Goal: Check status: Check status

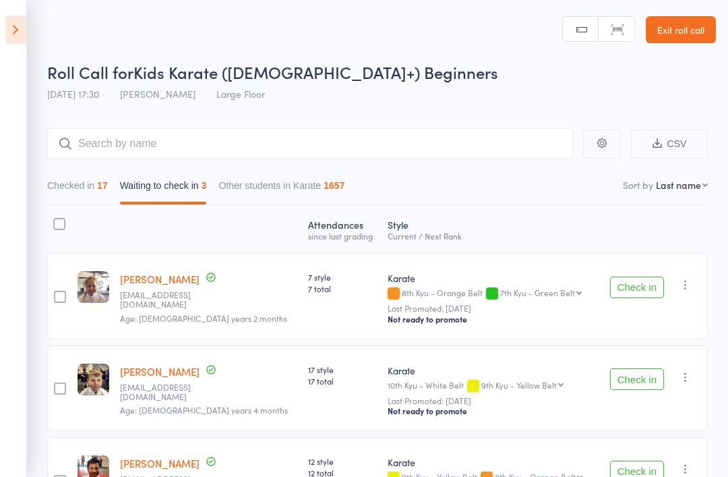
click at [18, 37] on icon at bounding box center [15, 30] width 21 height 28
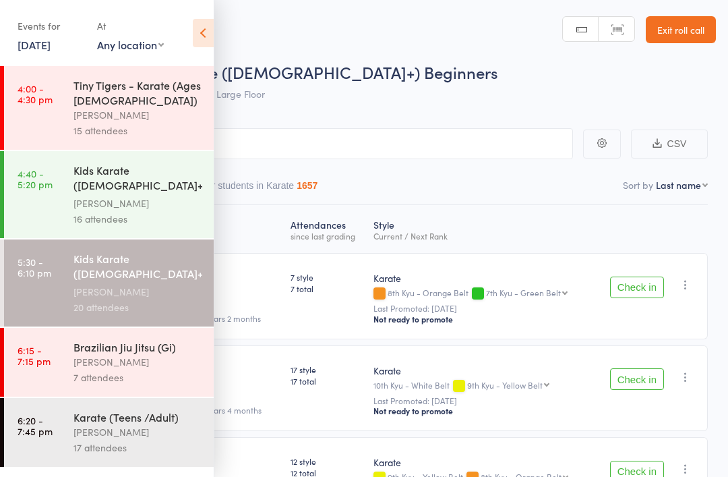
click at [51, 45] on link "[DATE]" at bounding box center [34, 44] width 33 height 15
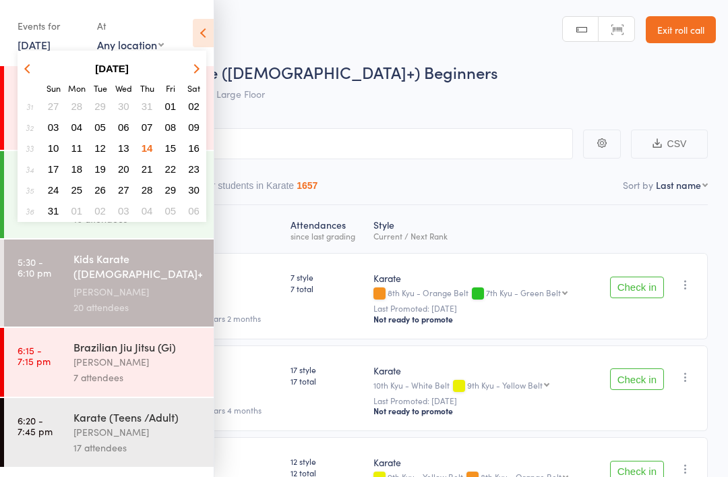
click at [198, 148] on span "16" at bounding box center [193, 147] width 11 height 11
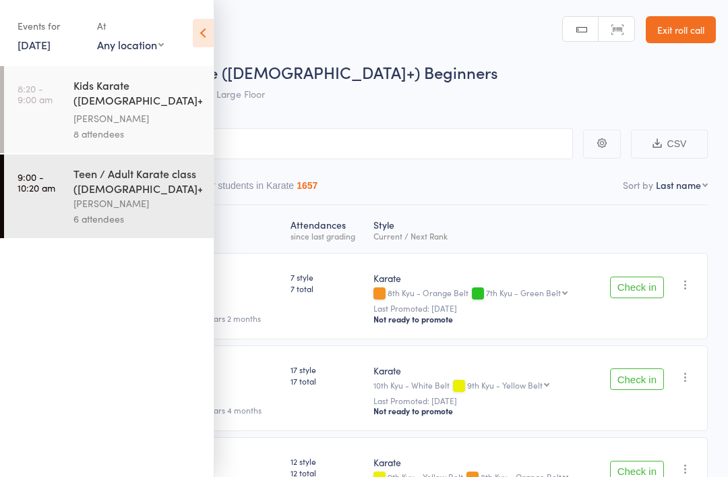
click at [153, 113] on div "[PERSON_NAME]" at bounding box center [137, 119] width 129 height 16
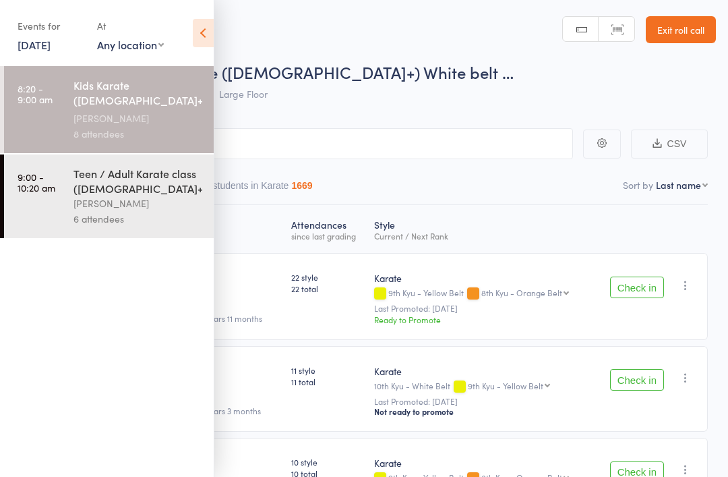
click at [198, 32] on icon at bounding box center [203, 33] width 21 height 28
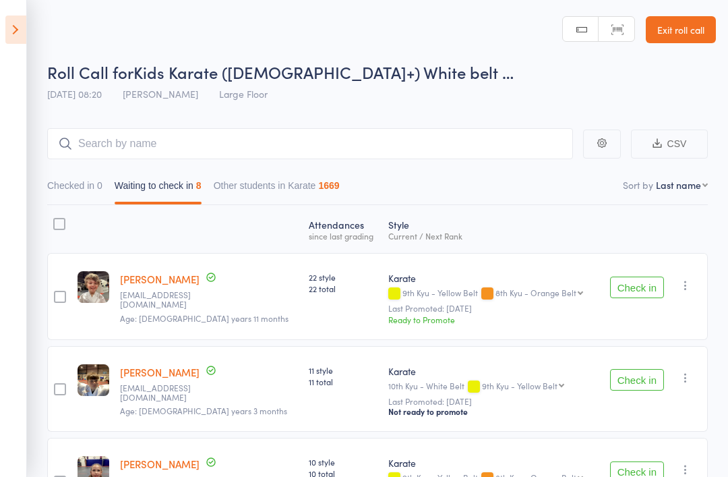
click at [8, 26] on icon at bounding box center [15, 30] width 21 height 28
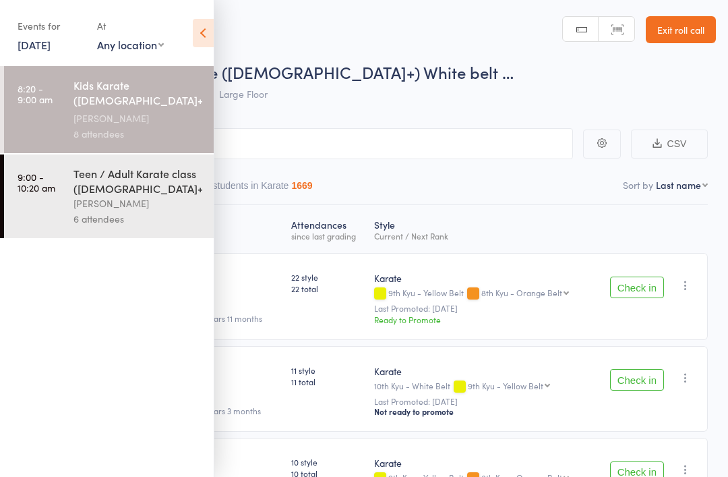
click at [51, 39] on link "[DATE]" at bounding box center [34, 44] width 33 height 15
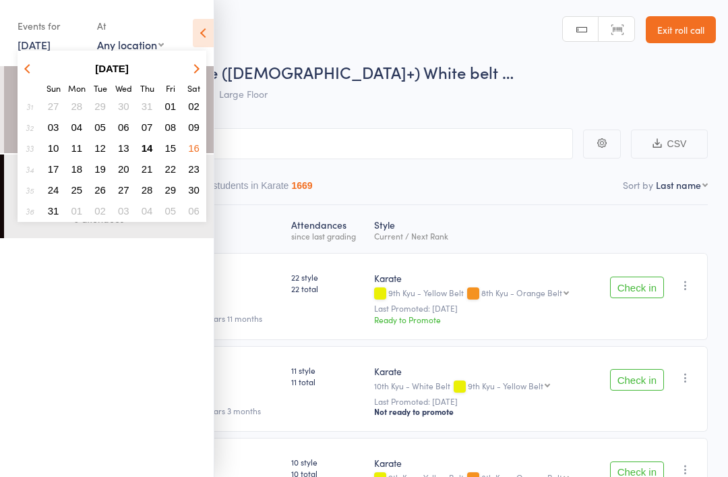
click at [149, 151] on span "14" at bounding box center [147, 147] width 11 height 11
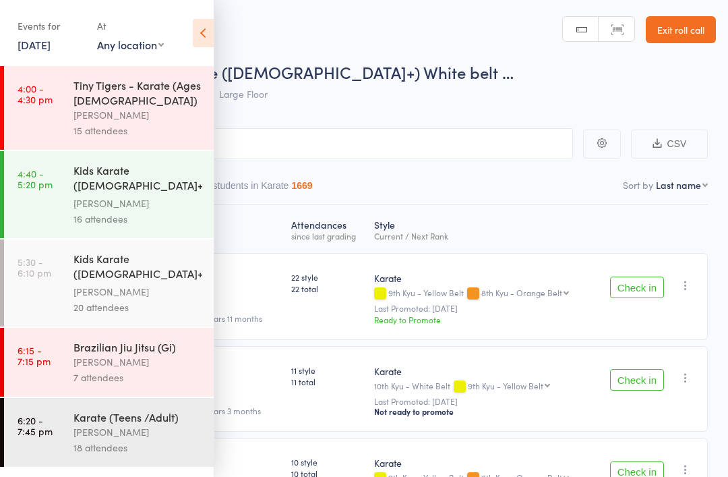
click at [199, 28] on icon at bounding box center [203, 33] width 21 height 28
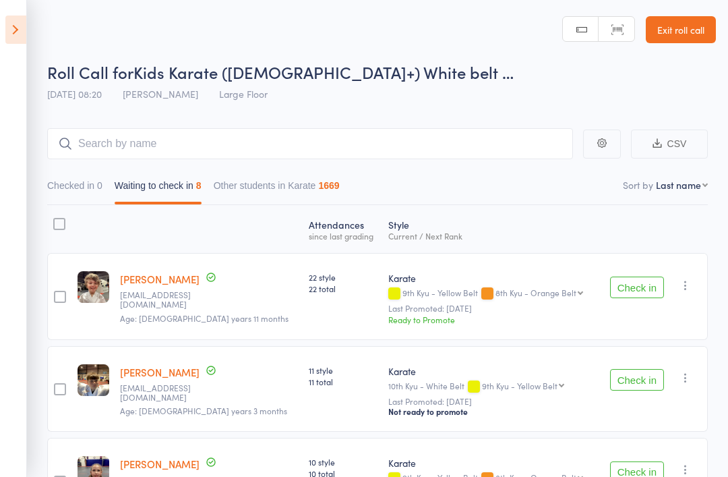
click at [11, 26] on icon at bounding box center [15, 30] width 21 height 28
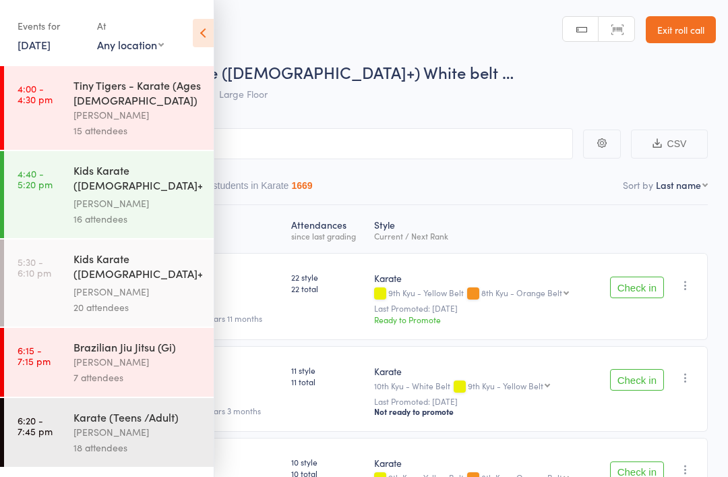
click at [125, 435] on div "[PERSON_NAME]" at bounding box center [137, 432] width 129 height 16
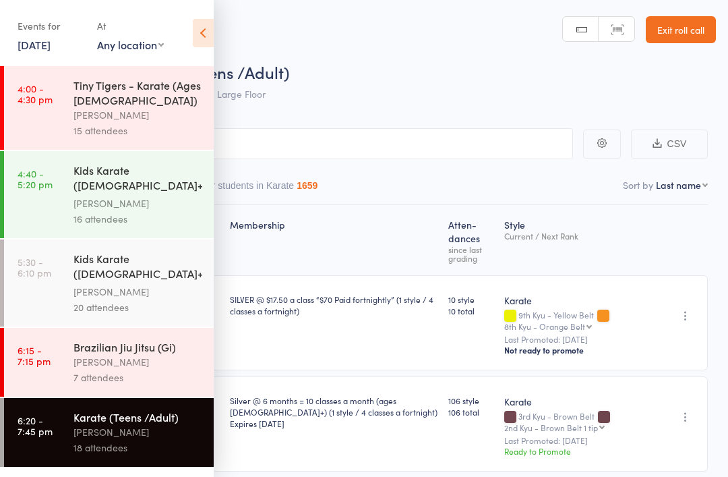
click at [212, 34] on icon at bounding box center [203, 33] width 21 height 28
